Goal: Task Accomplishment & Management: Use online tool/utility

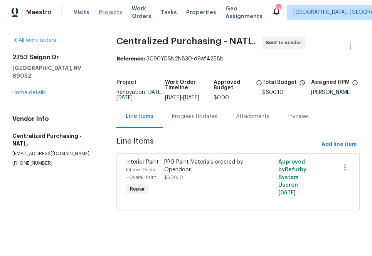
click at [99, 14] on span "Projects" at bounding box center [111, 12] width 24 height 8
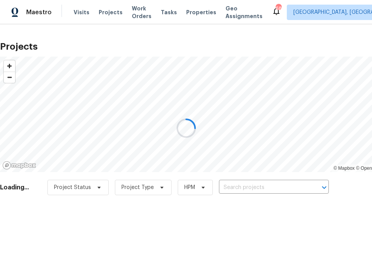
click at [276, 182] on div at bounding box center [186, 128] width 372 height 256
click at [274, 189] on div at bounding box center [186, 128] width 372 height 256
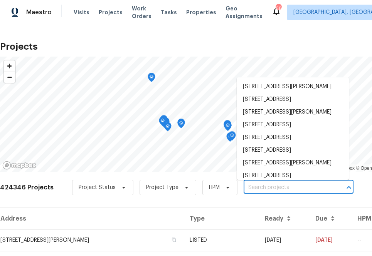
click at [275, 186] on input "text" at bounding box center [288, 188] width 88 height 12
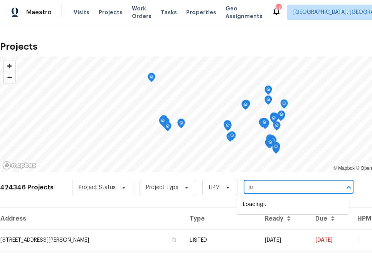
type input "j"
type input "2753 saigon dr"
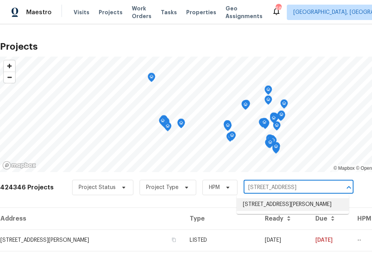
click at [264, 209] on li "2753 Saigon Dr, Henderson, NV 89052" at bounding box center [293, 205] width 112 height 13
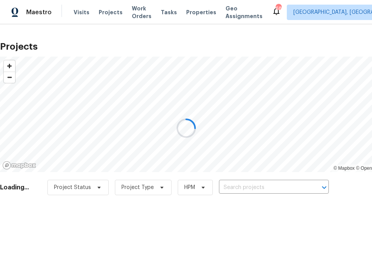
type input "2753 Saigon Dr, Henderson, NV 89052"
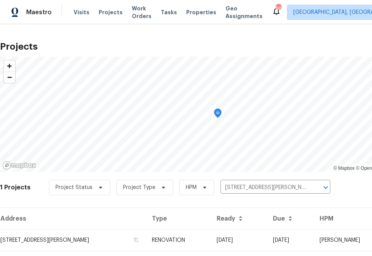
scroll to position [20, 0]
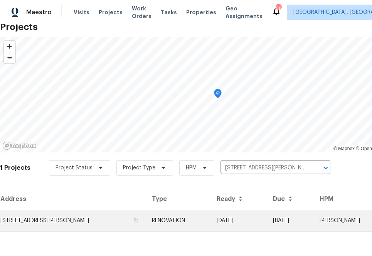
click at [71, 214] on td "2753 Saigon Dr, Henderson, NV 89052" at bounding box center [73, 221] width 146 height 22
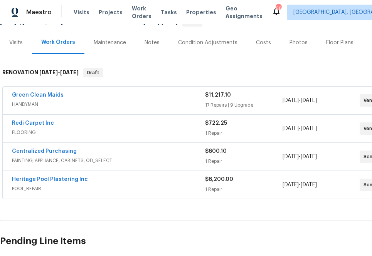
scroll to position [87, 0]
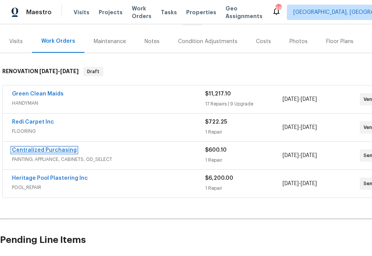
click at [39, 150] on link "Centralized Purchasing" at bounding box center [44, 150] width 65 height 5
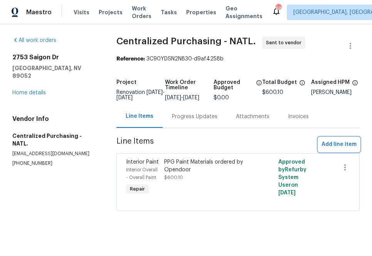
click at [332, 150] on span "Add line item" at bounding box center [339, 145] width 35 height 10
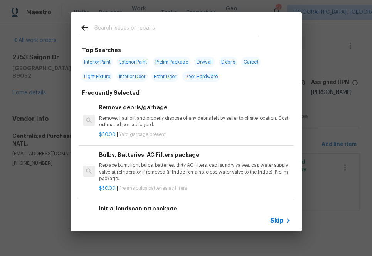
click at [276, 220] on span "Skip" at bounding box center [276, 221] width 13 height 8
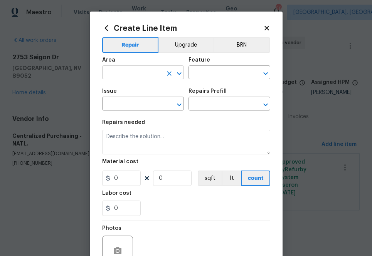
click at [123, 68] on input "text" at bounding box center [132, 73] width 60 height 12
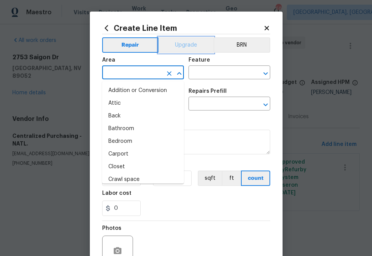
click at [187, 46] on button "Upgrade" at bounding box center [185, 44] width 55 height 15
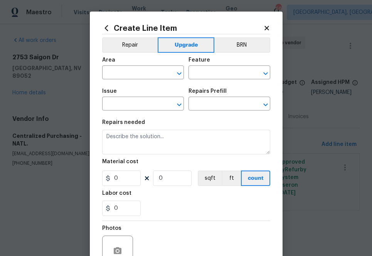
click at [146, 64] on div "Area" at bounding box center [143, 62] width 82 height 10
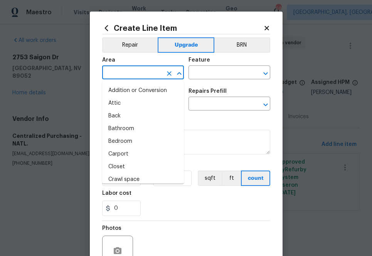
click at [145, 72] on input "text" at bounding box center [132, 73] width 60 height 12
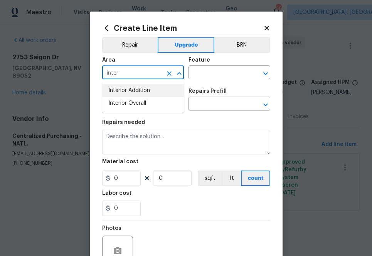
click at [147, 103] on li "Interior Overall" at bounding box center [143, 103] width 82 height 13
type input "Interior Overall"
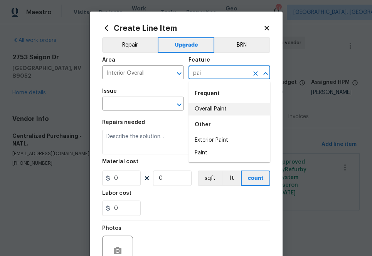
click at [197, 112] on li "Overall Paint" at bounding box center [230, 109] width 82 height 13
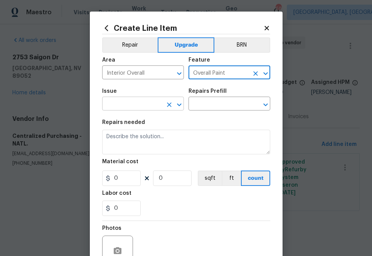
type input "Overall Paint"
click at [138, 108] on input "text" at bounding box center [132, 105] width 60 height 12
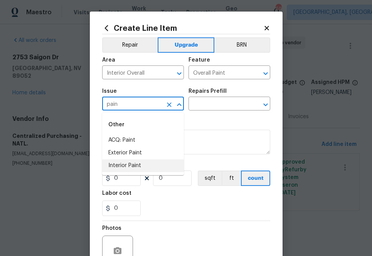
click at [160, 165] on li "Interior Paint" at bounding box center [143, 166] width 82 height 13
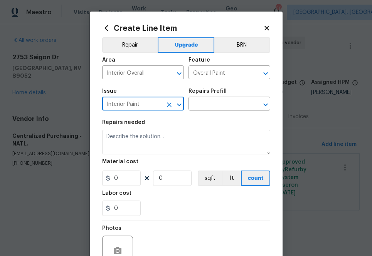
type input "Interior Paint"
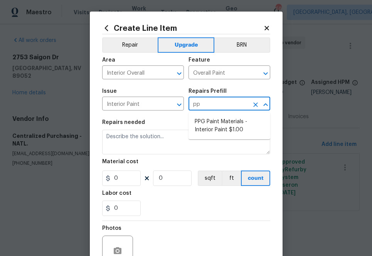
type input "ppg"
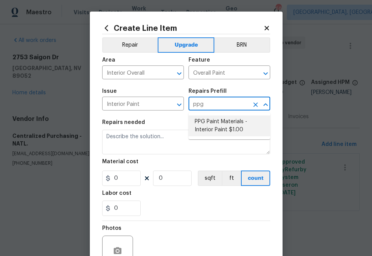
click at [207, 128] on li "PPG Paint Materials - Interior Paint $1.00" at bounding box center [230, 126] width 82 height 21
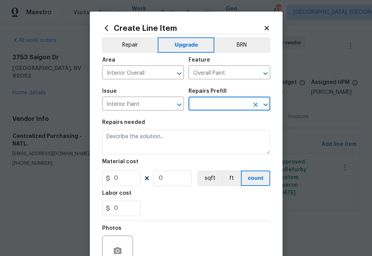
type input "PPG Paint Materials - Interior Paint $1.00"
type textarea "PPG Paint Materials ordered by Opendoor"
type input "1"
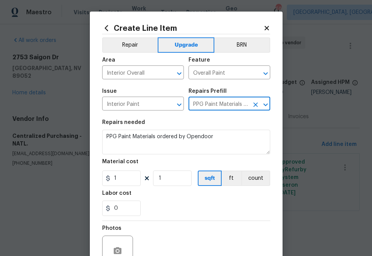
scroll to position [41, 0]
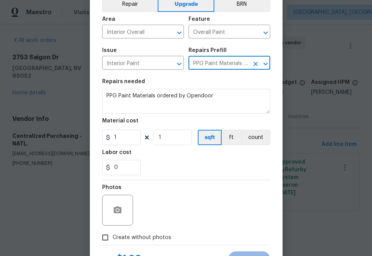
type input "PPG Paint Materials - Interior Paint $1.00"
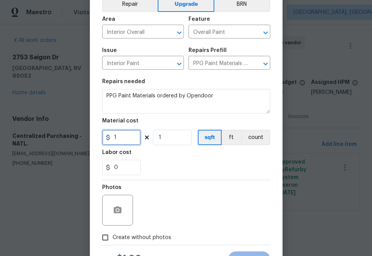
click at [121, 140] on input "1" at bounding box center [121, 137] width 39 height 15
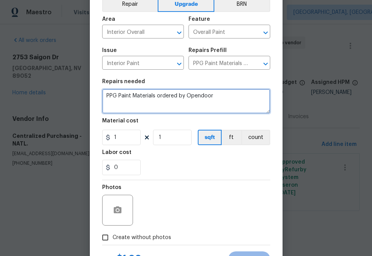
click at [228, 99] on textarea "PPG Paint Materials ordered by Opendoor" at bounding box center [186, 101] width 168 height 25
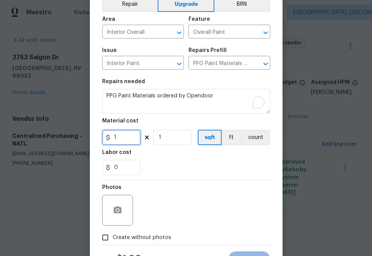
click at [128, 141] on input "1" at bounding box center [121, 137] width 39 height 15
paste input "text"
type input "1"
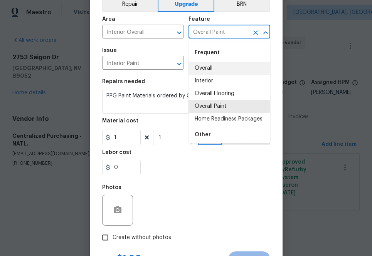
click at [207, 36] on input "Overall Paint" at bounding box center [219, 33] width 60 height 12
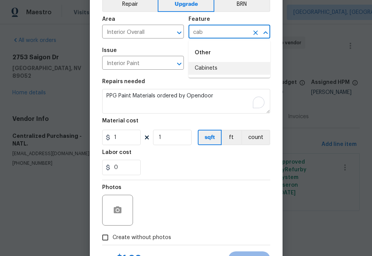
click at [212, 71] on li "Cabinets" at bounding box center [230, 68] width 82 height 13
type input "Cabinets"
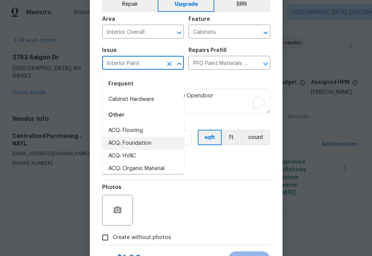
click at [137, 64] on input "Interior Paint" at bounding box center [132, 64] width 60 height 12
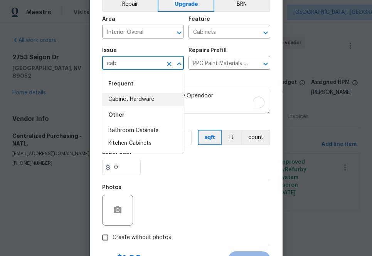
click at [137, 101] on li "Cabinet Hardware" at bounding box center [143, 99] width 82 height 13
type input "Cabinet Hardware"
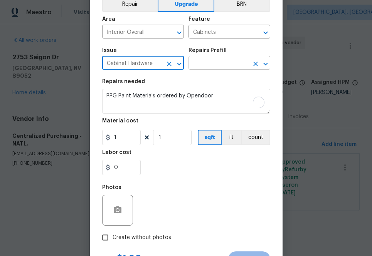
type input "Cabinet Hardware"
click at [200, 61] on input "text" at bounding box center [219, 64] width 60 height 12
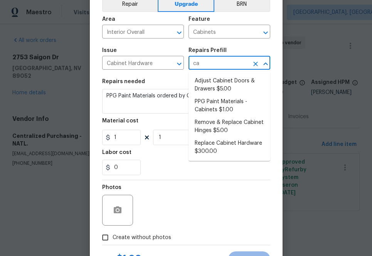
type input "cab"
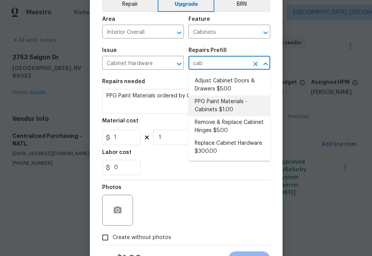
click at [219, 111] on li "PPG Paint Materials - Cabinets $1.00" at bounding box center [230, 106] width 82 height 21
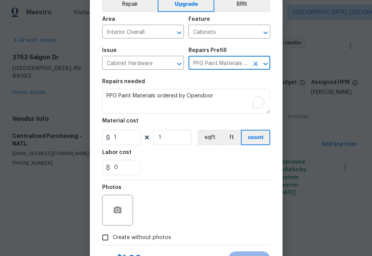
type input "PPG Paint Materials - Cabinets $1.00"
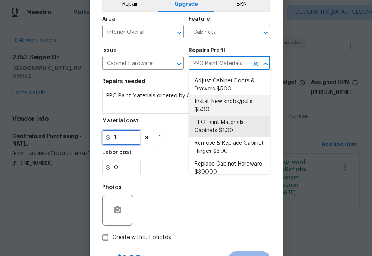
click at [126, 135] on input "1" at bounding box center [121, 137] width 39 height 15
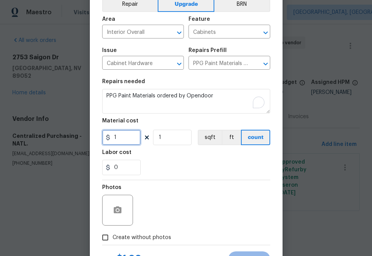
click at [126, 135] on input "1" at bounding box center [121, 137] width 39 height 15
paste input "249.2"
type input "249.21"
click at [154, 171] on div "0" at bounding box center [186, 167] width 168 height 15
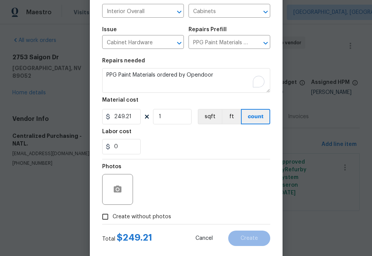
scroll to position [76, 0]
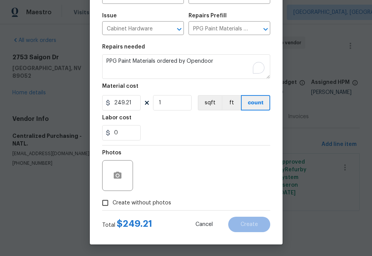
click at [155, 209] on label "Create without photos" at bounding box center [134, 203] width 73 height 15
click at [113, 209] on input "Create without photos" at bounding box center [105, 203] width 15 height 15
checkbox input "true"
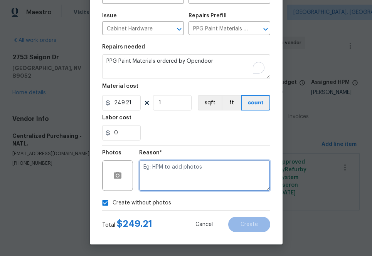
click at [185, 172] on textarea at bounding box center [204, 175] width 131 height 31
type textarea "na"
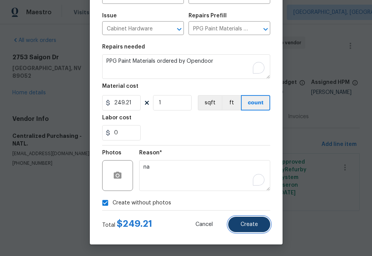
click at [244, 223] on span "Create" at bounding box center [249, 225] width 17 height 6
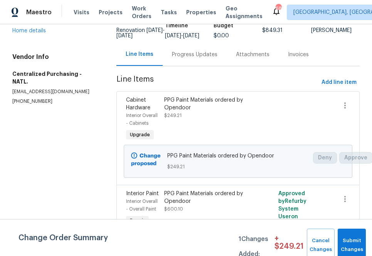
scroll to position [76, 0]
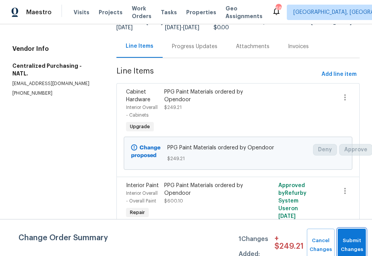
click at [350, 245] on span "Submit Changes" at bounding box center [352, 246] width 20 height 18
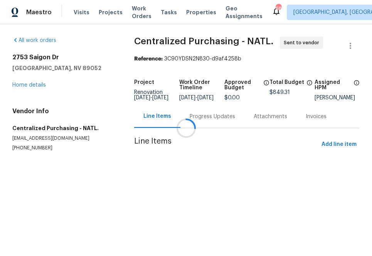
scroll to position [0, 0]
